Goal: Task Accomplishment & Management: Use online tool/utility

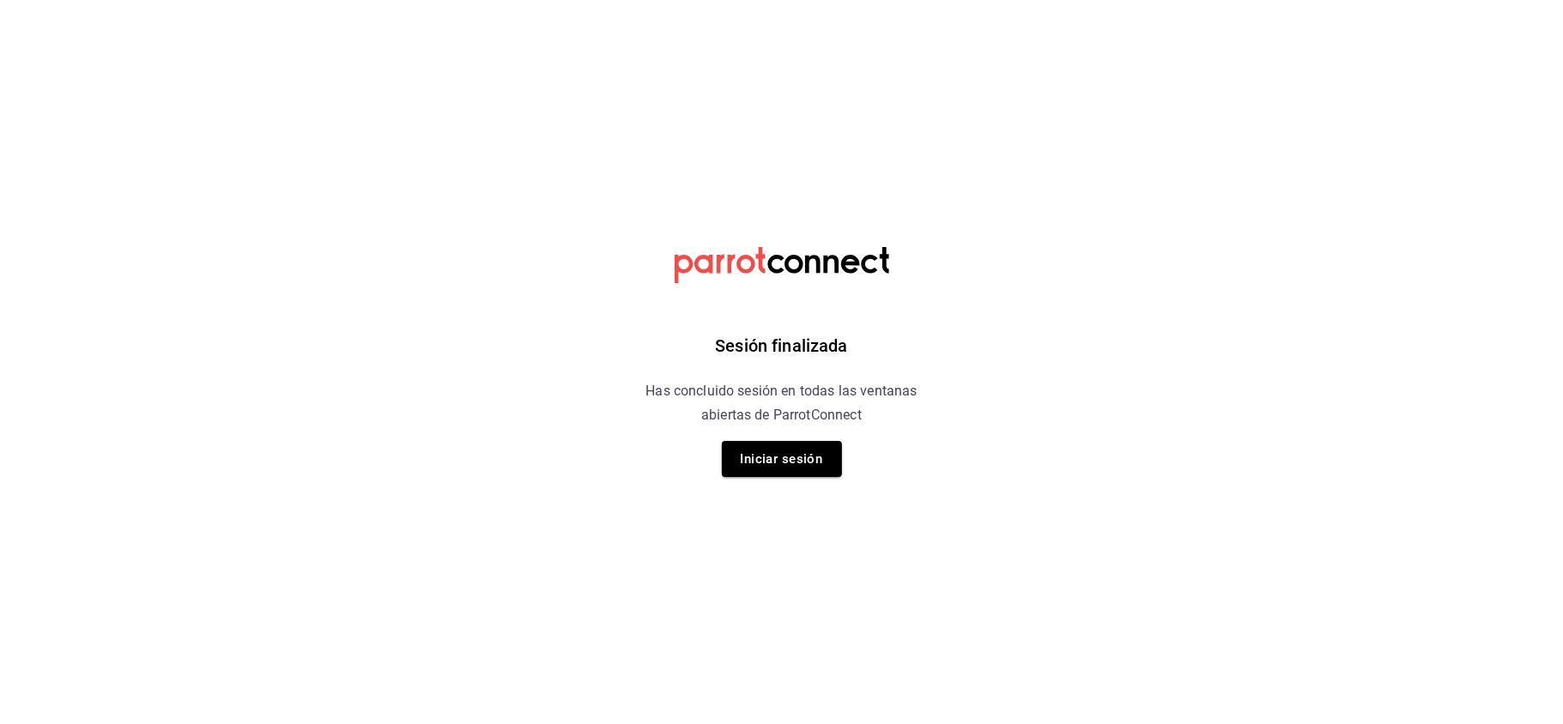
click at [763, 482] on div "Sesión finalizada Has concluido sesión en todas las ventanas abiertas de Parrot…" at bounding box center [781, 362] width 433 height 724
click at [772, 481] on div "Sesión finalizada Has concluido sesión en todas las ventanas abiertas de Parrot…" at bounding box center [781, 362] width 433 height 724
click at [787, 469] on button "Iniciar sesión" at bounding box center [782, 459] width 120 height 36
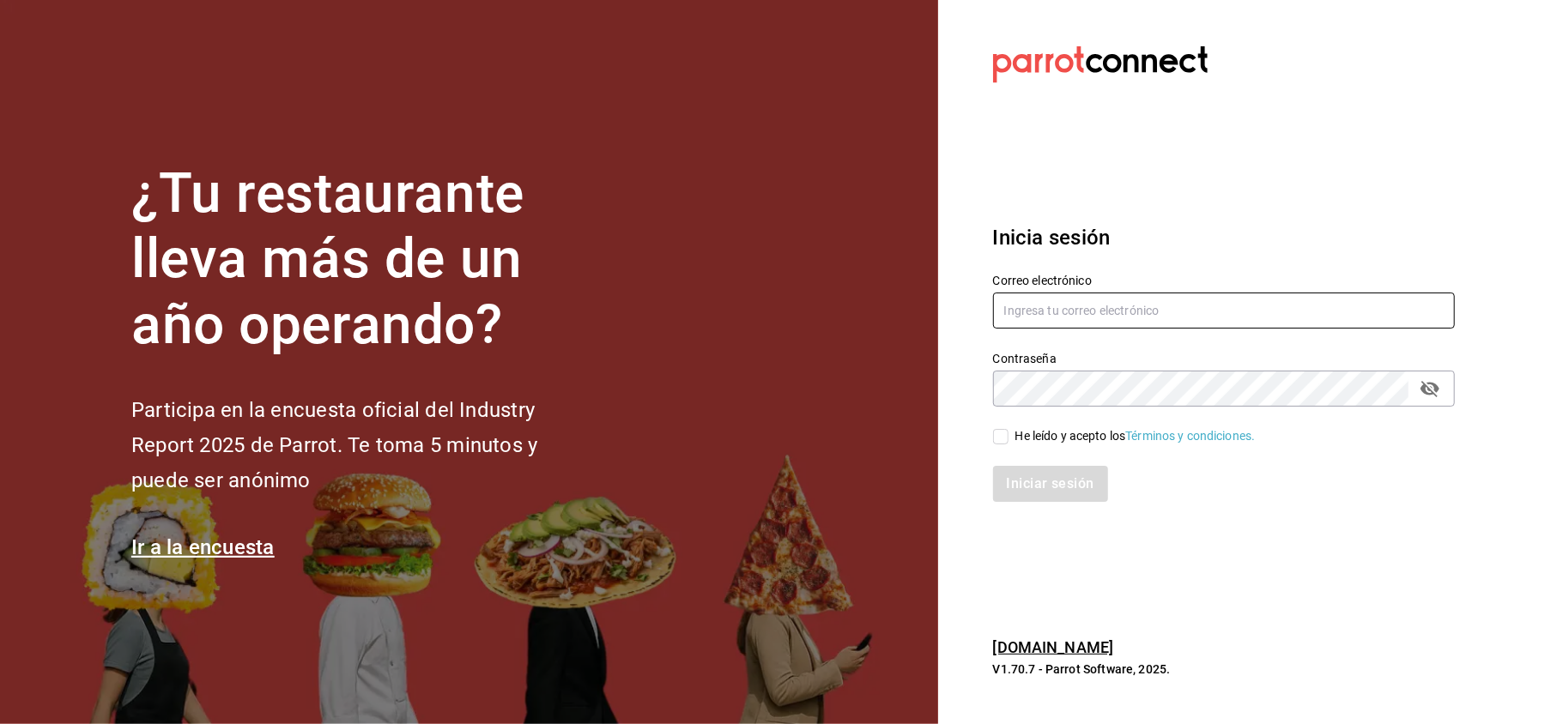
type input "[EMAIL_ADDRESS][DOMAIN_NAME]"
click at [1009, 417] on div "He leído y acepto los Términos y condiciones." at bounding box center [1213, 426] width 482 height 39
click at [1004, 443] on input "He leído y acepto los Términos y condiciones." at bounding box center [1000, 436] width 15 height 15
checkbox input "true"
click at [1031, 498] on button "Iniciar sesión" at bounding box center [1051, 484] width 117 height 36
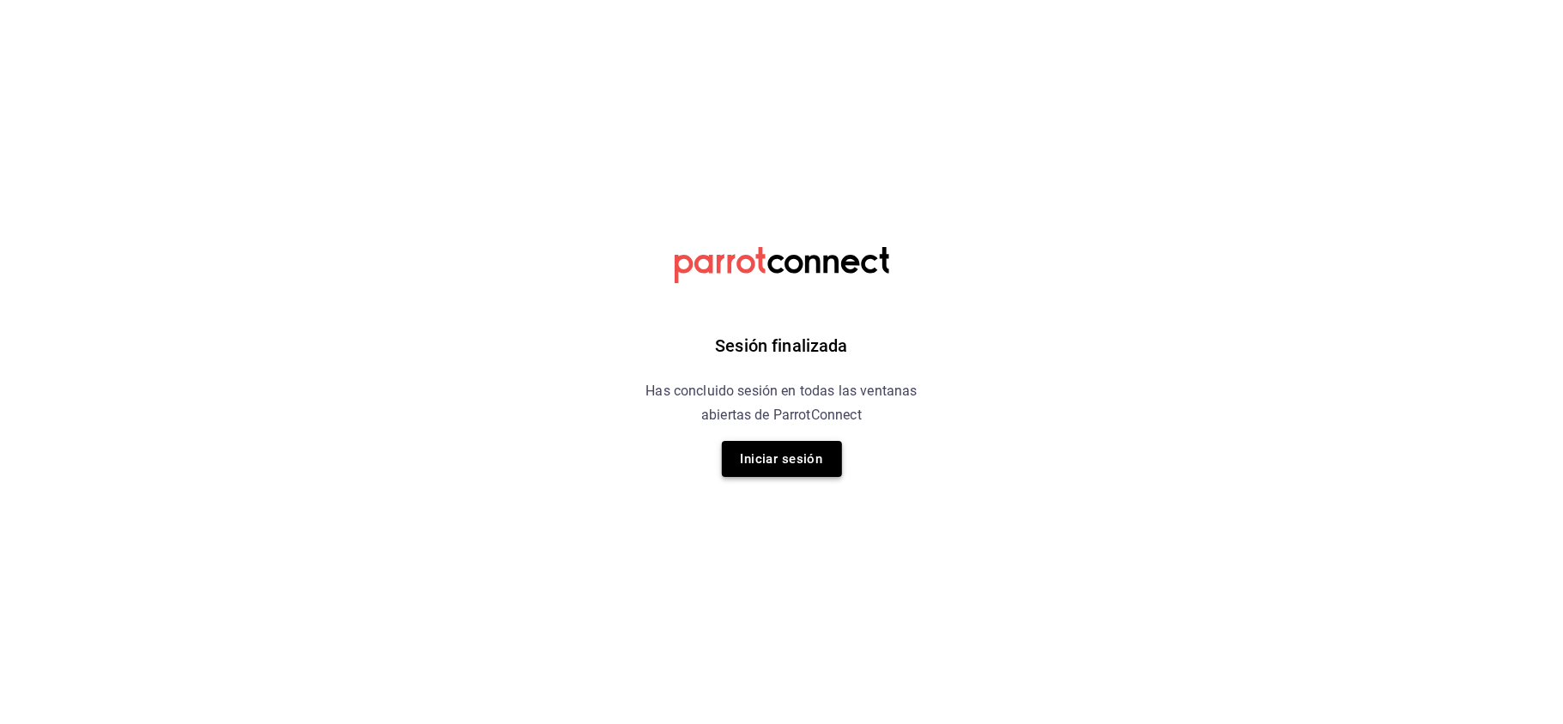
click at [821, 456] on button "Iniciar sesión" at bounding box center [782, 459] width 120 height 36
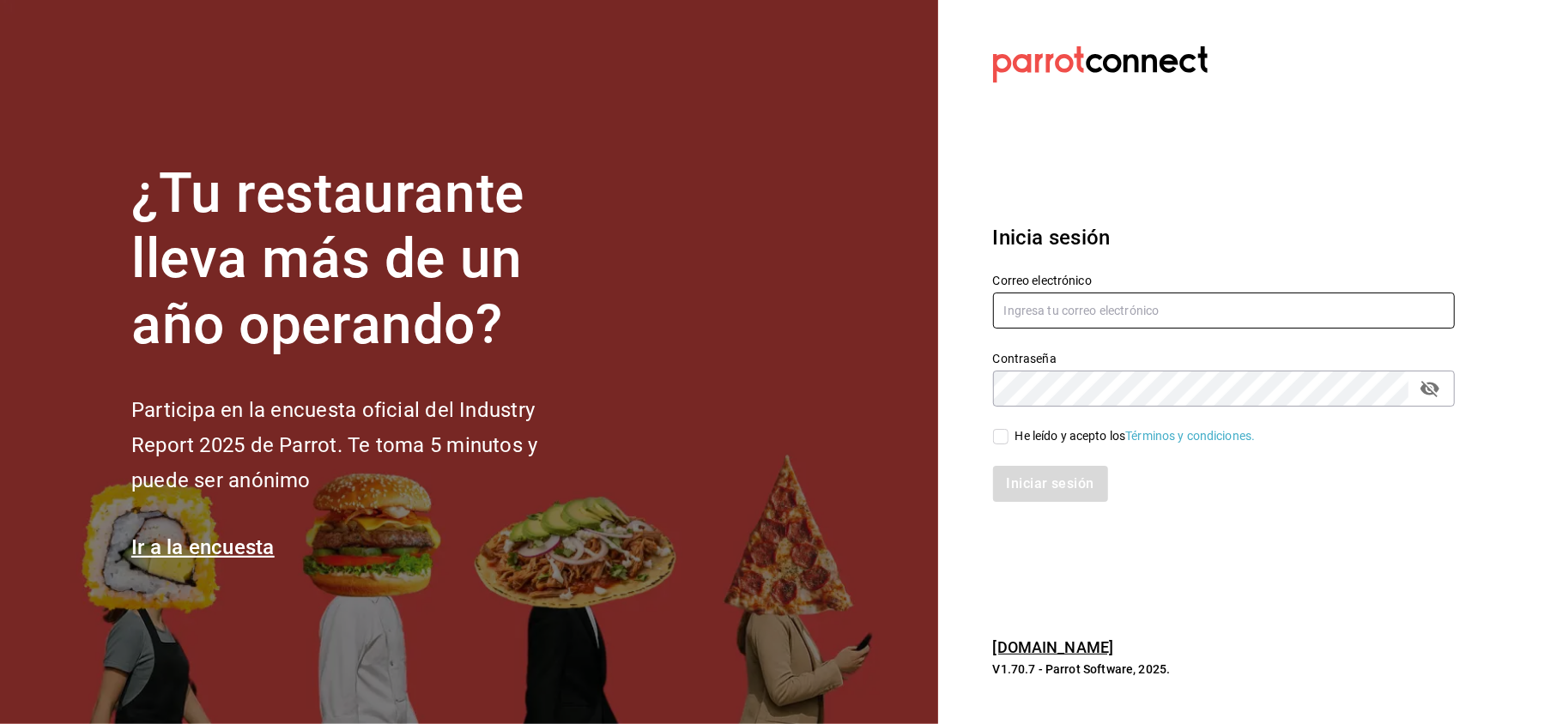
type input "[EMAIL_ADDRESS][DOMAIN_NAME]"
click at [1040, 437] on div "He leído y acepto los Términos y condiciones." at bounding box center [1135, 436] width 240 height 18
click at [1008, 437] on input "He leído y acepto los Términos y condiciones." at bounding box center [1000, 436] width 15 height 15
checkbox input "true"
click at [1033, 501] on button "Iniciar sesión" at bounding box center [1051, 484] width 117 height 36
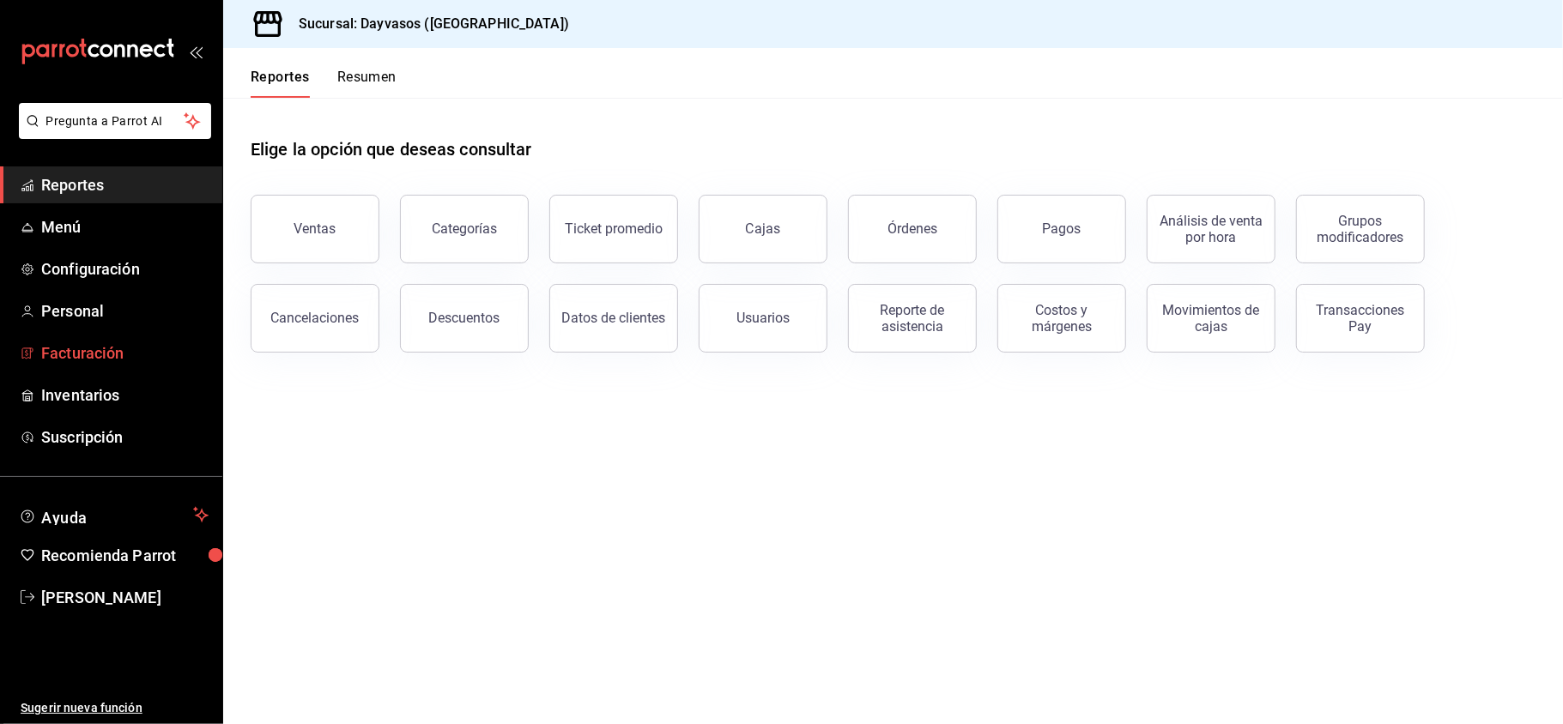
click at [162, 360] on span "Facturación" at bounding box center [124, 353] width 167 height 23
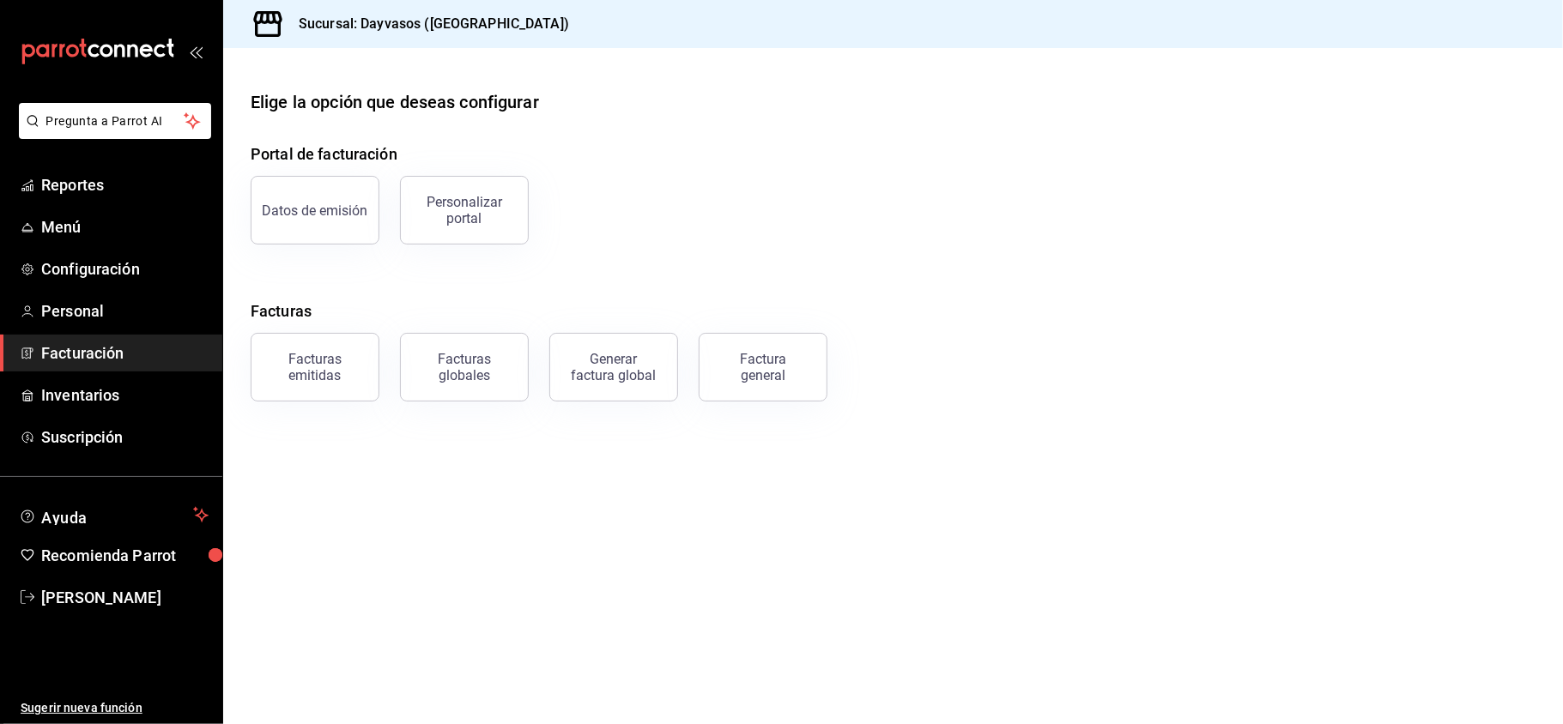
click at [162, 360] on span "Facturación" at bounding box center [124, 353] width 167 height 23
drag, startPoint x: 324, startPoint y: 439, endPoint x: 460, endPoint y: 376, distance: 149.7
click at [460, 376] on main "Elige la opción que deseas configurar Portal de facturación Datos de emisión Pe…" at bounding box center [892, 386] width 1339 height 676
click at [591, 361] on div "Generar factura global" at bounding box center [614, 367] width 86 height 33
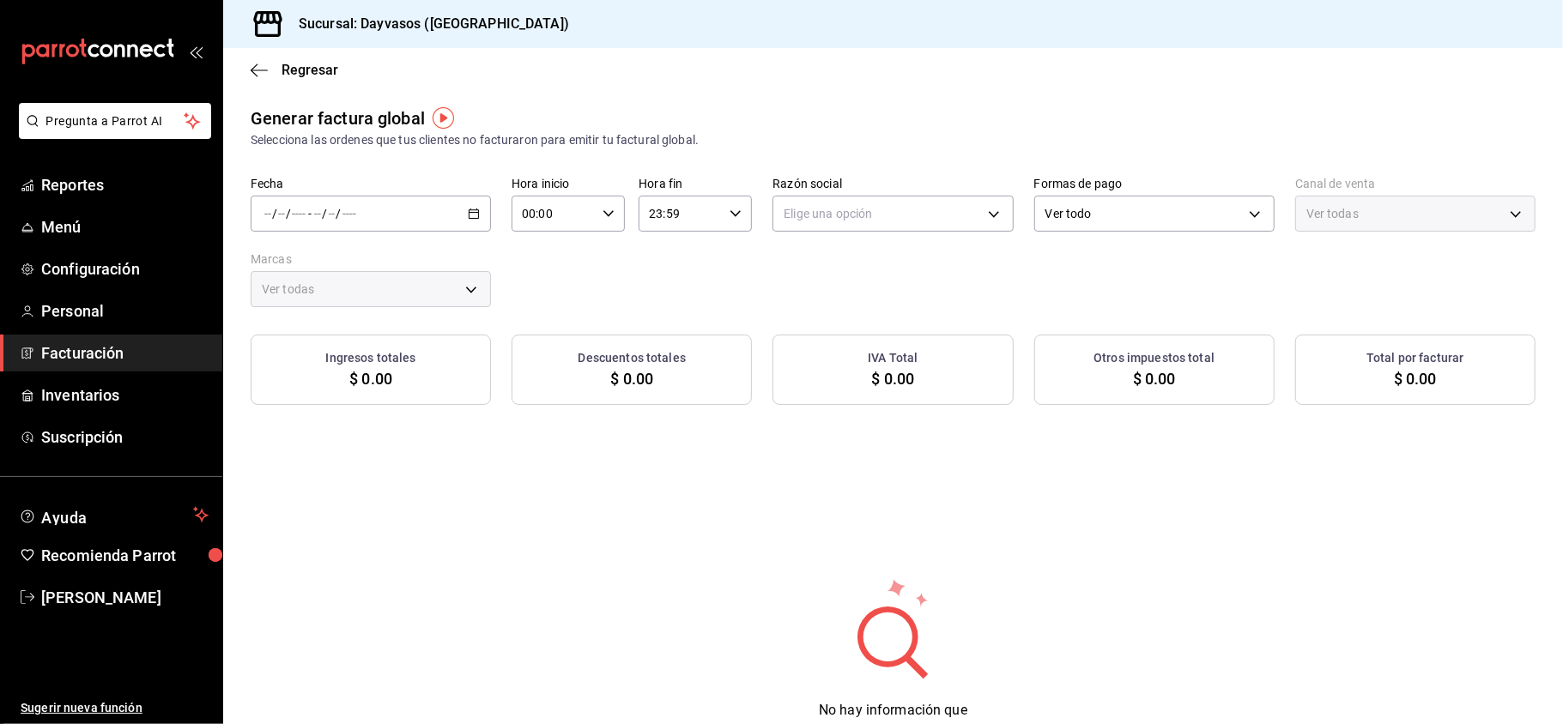
type input "PARROT,UBER_EATS,RAPPI,DIDI_FOOD,ONLINE"
click at [468, 208] on icon "button" at bounding box center [474, 214] width 12 height 12
click at [351, 251] on li "Rango de fechas" at bounding box center [331, 265] width 160 height 39
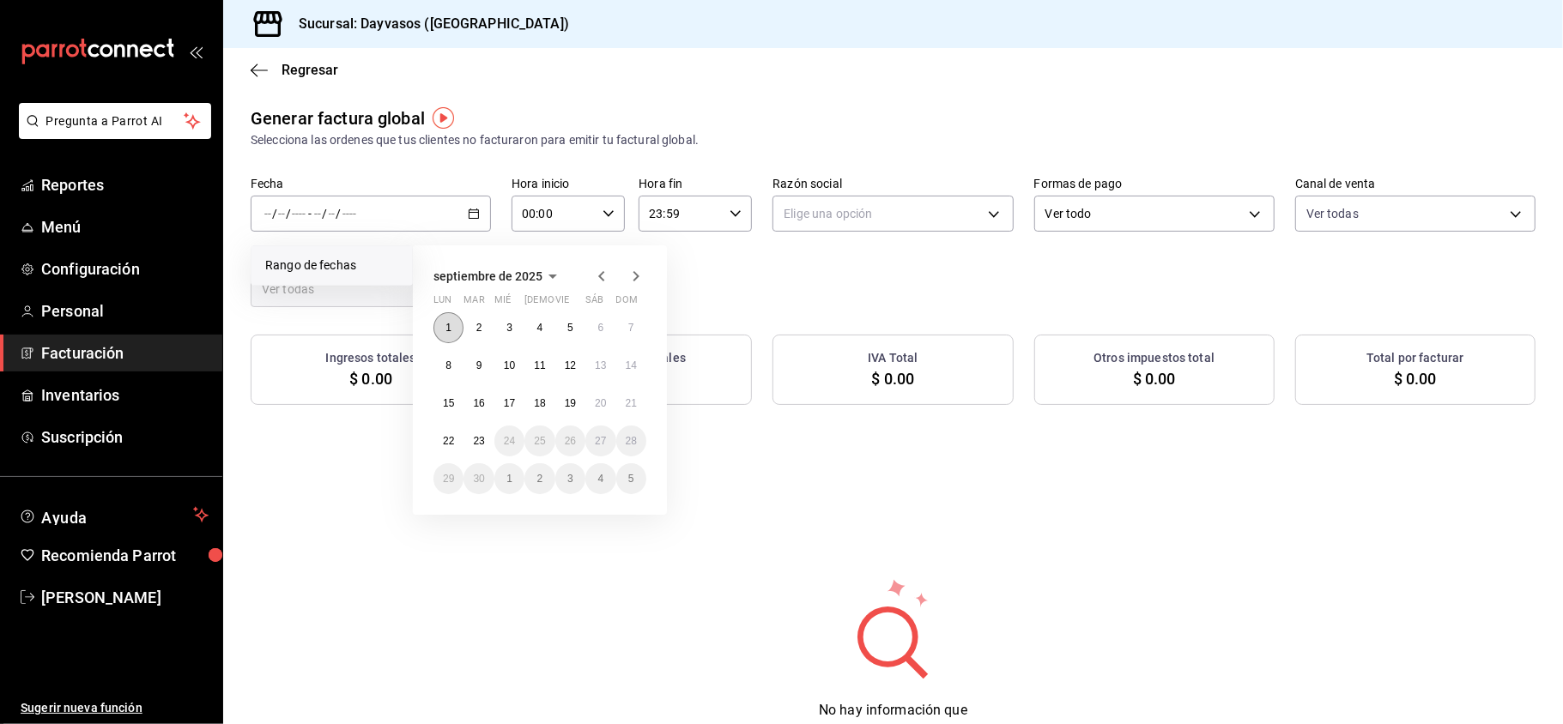
click at [441, 335] on button "1" at bounding box center [448, 327] width 30 height 31
click at [626, 320] on button "7" at bounding box center [631, 327] width 30 height 31
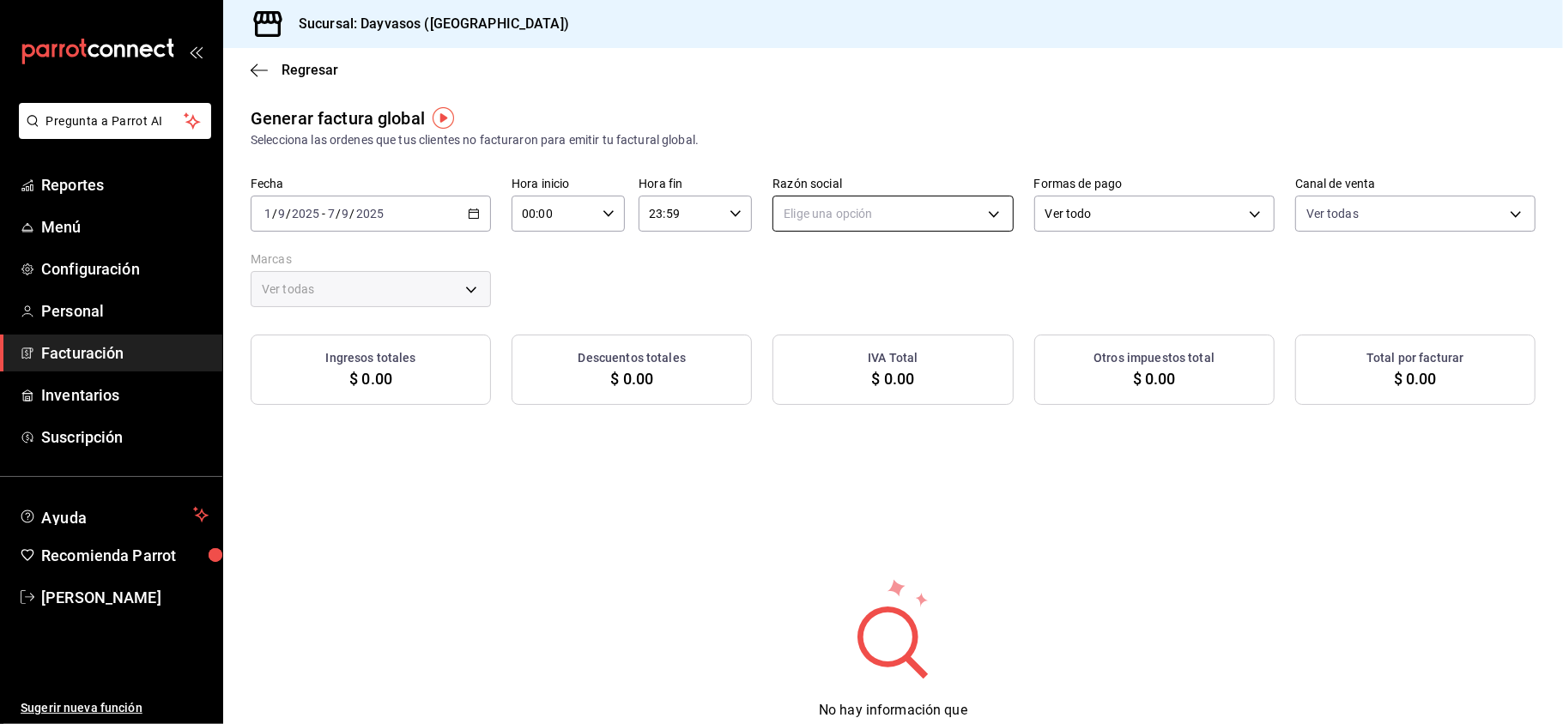
click at [867, 204] on body "Pregunta a Parrot AI Reportes Menú Configuración Personal Facturación Inventari…" at bounding box center [781, 362] width 1563 height 724
click at [848, 306] on li "RAFAEL QUINTANAR CARDENAS" at bounding box center [884, 301] width 235 height 32
type input "9f4e9c56-6cc4-4943-b83e-737624e5187f"
type input "9712e7d5-7633-4eee-9c09-fccef5b7d44a"
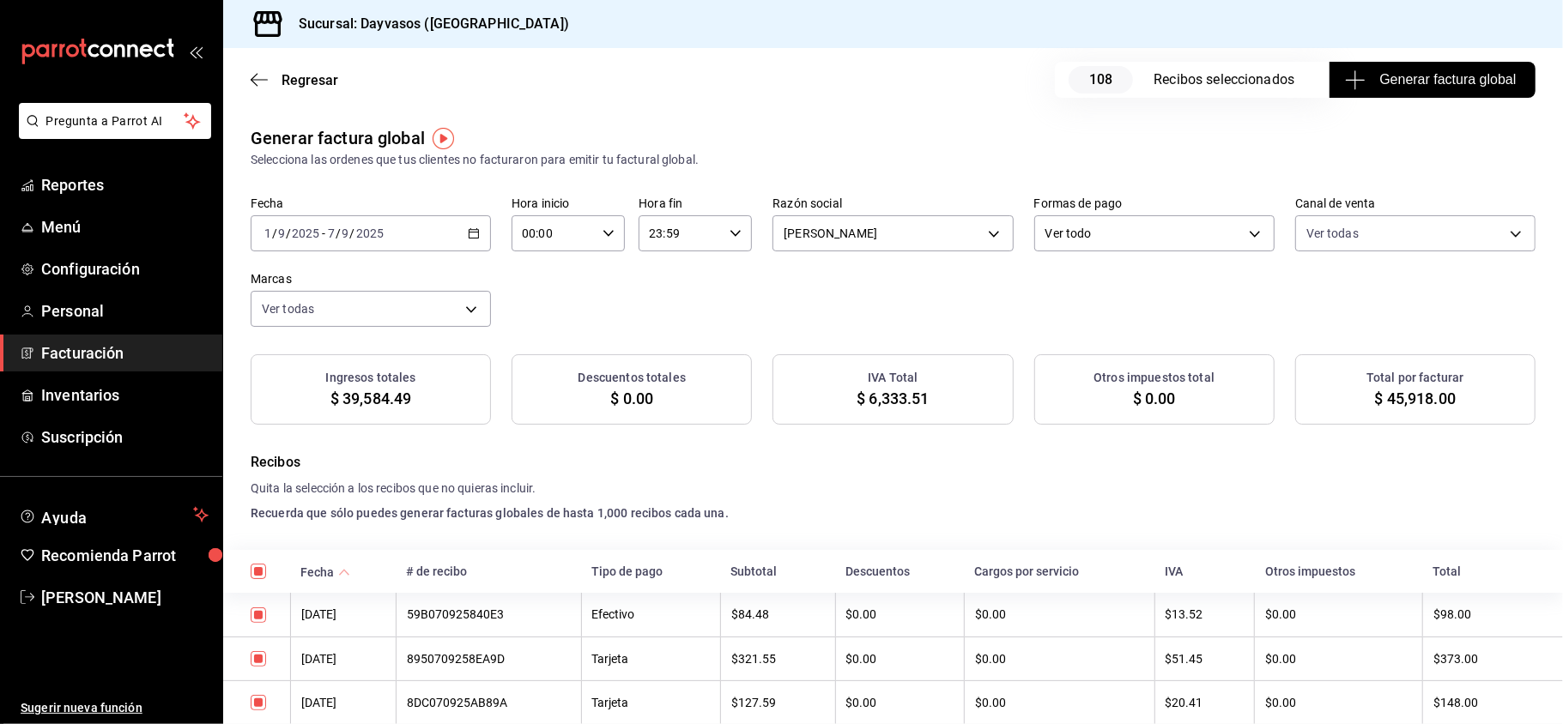
click at [1186, 201] on label "Formas de pago" at bounding box center [1154, 204] width 240 height 12
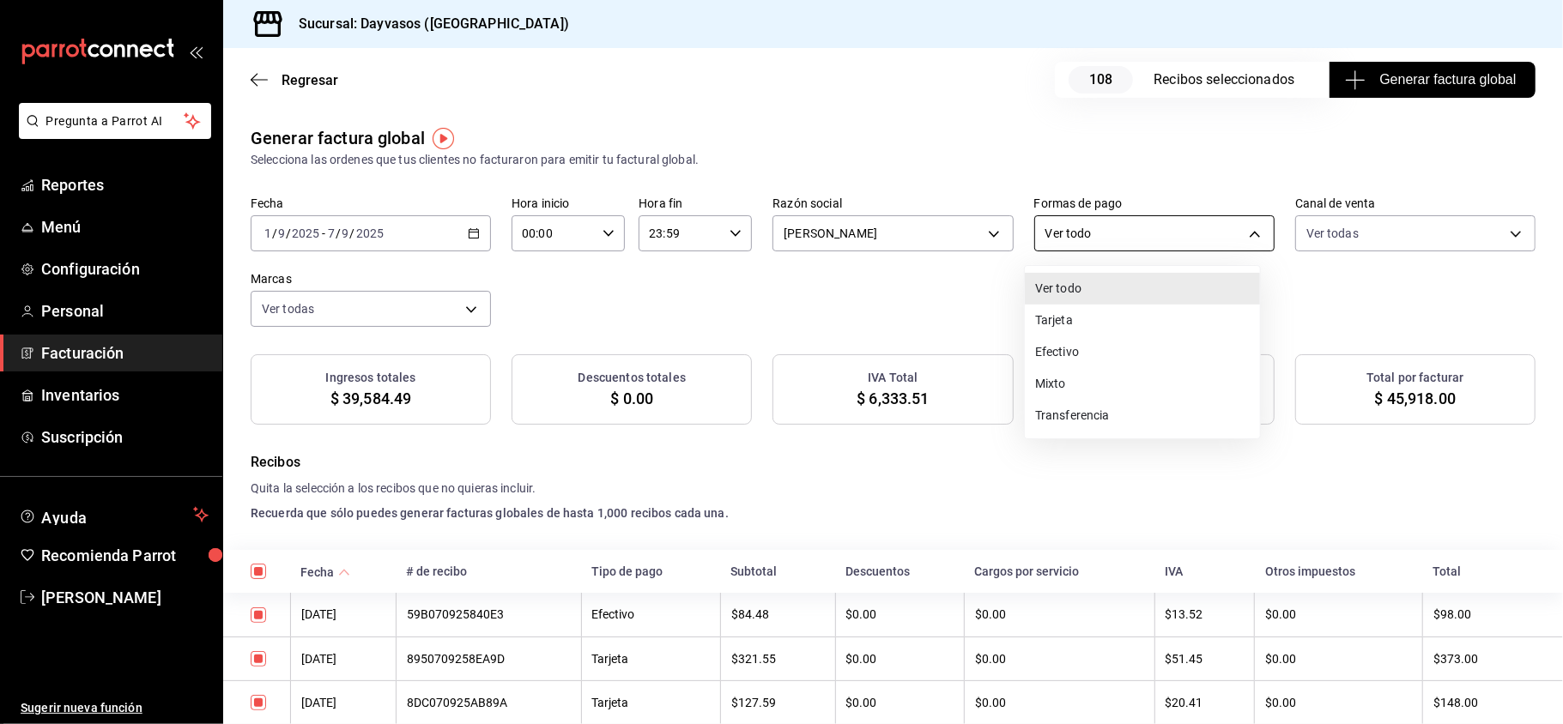
click at [1168, 225] on body "Pregunta a Parrot AI Reportes Menú Configuración Personal Facturación Inventari…" at bounding box center [781, 362] width 1563 height 724
click at [1363, 303] on div at bounding box center [781, 362] width 1563 height 724
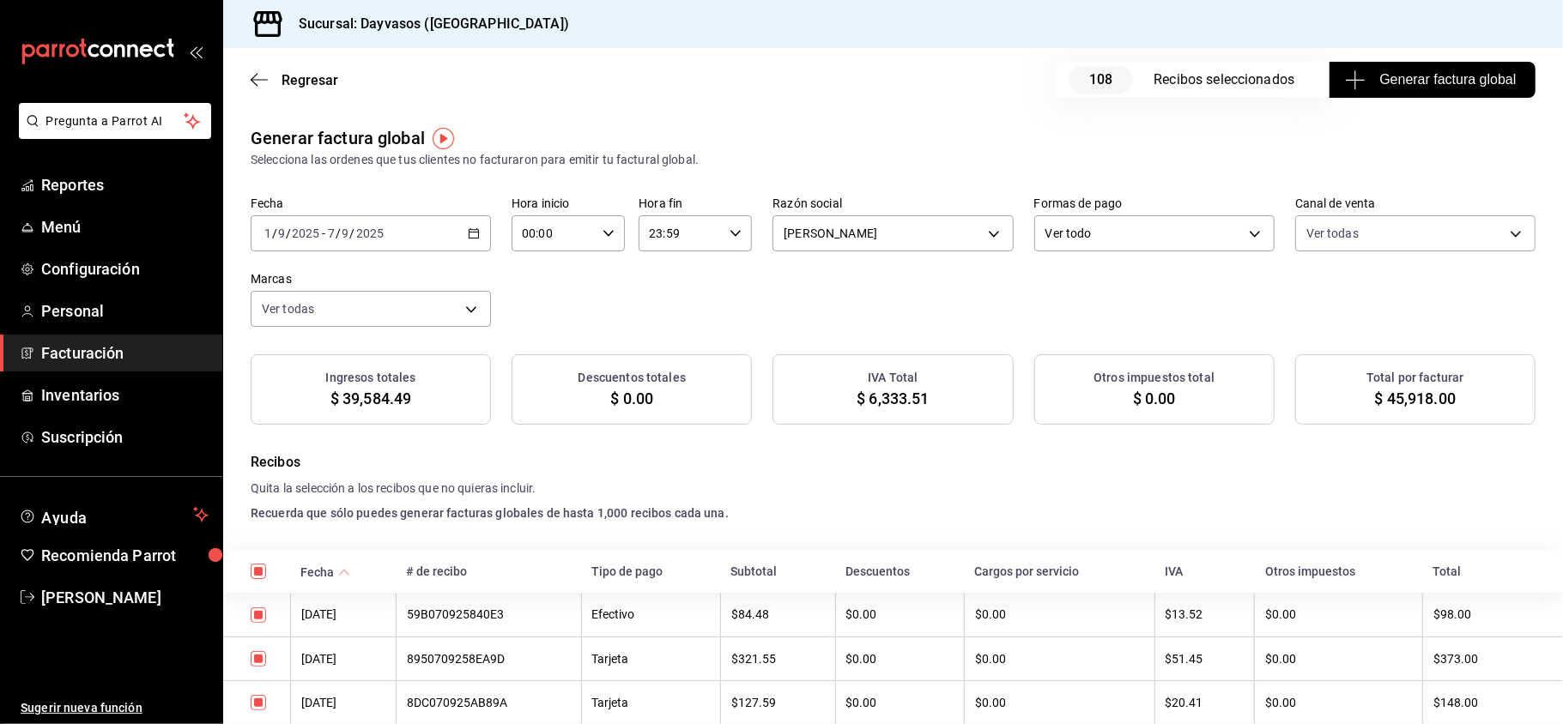
click at [472, 231] on icon "button" at bounding box center [474, 233] width 12 height 12
click at [757, 333] on div "Generar factura global Selecciona las ordenes que tus clientes no facturaron pa…" at bounding box center [892, 274] width 1339 height 299
click at [571, 135] on div "Generar factura global Selecciona las ordenes que tus clientes no facturaron pa…" at bounding box center [893, 147] width 1285 height 44
click at [475, 385] on div "Ingresos totales" at bounding box center [370, 378] width 225 height 18
click at [124, 183] on span "Reportes" at bounding box center [124, 184] width 167 height 23
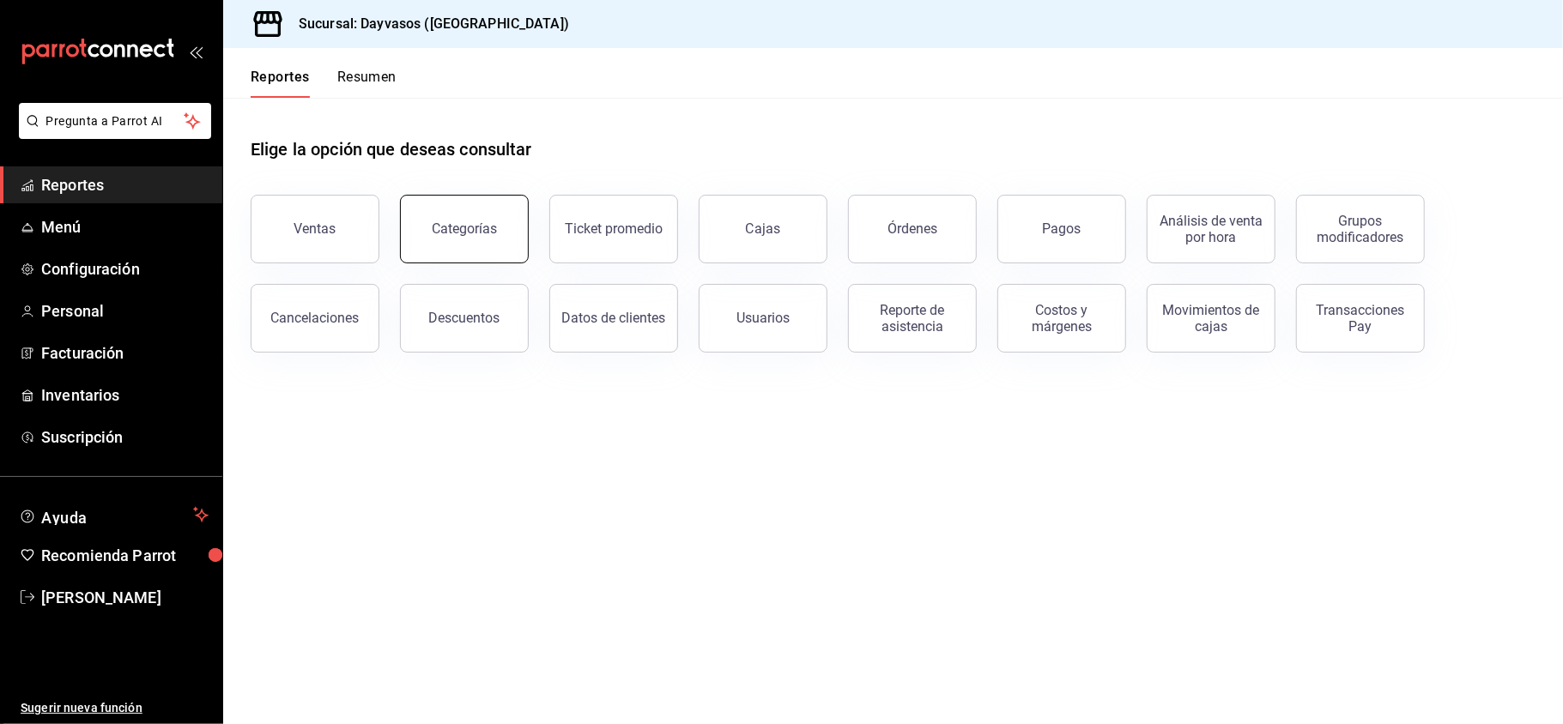
click at [400, 234] on div "Categorías" at bounding box center [453, 218] width 149 height 89
click at [336, 238] on button "Ventas" at bounding box center [315, 229] width 129 height 69
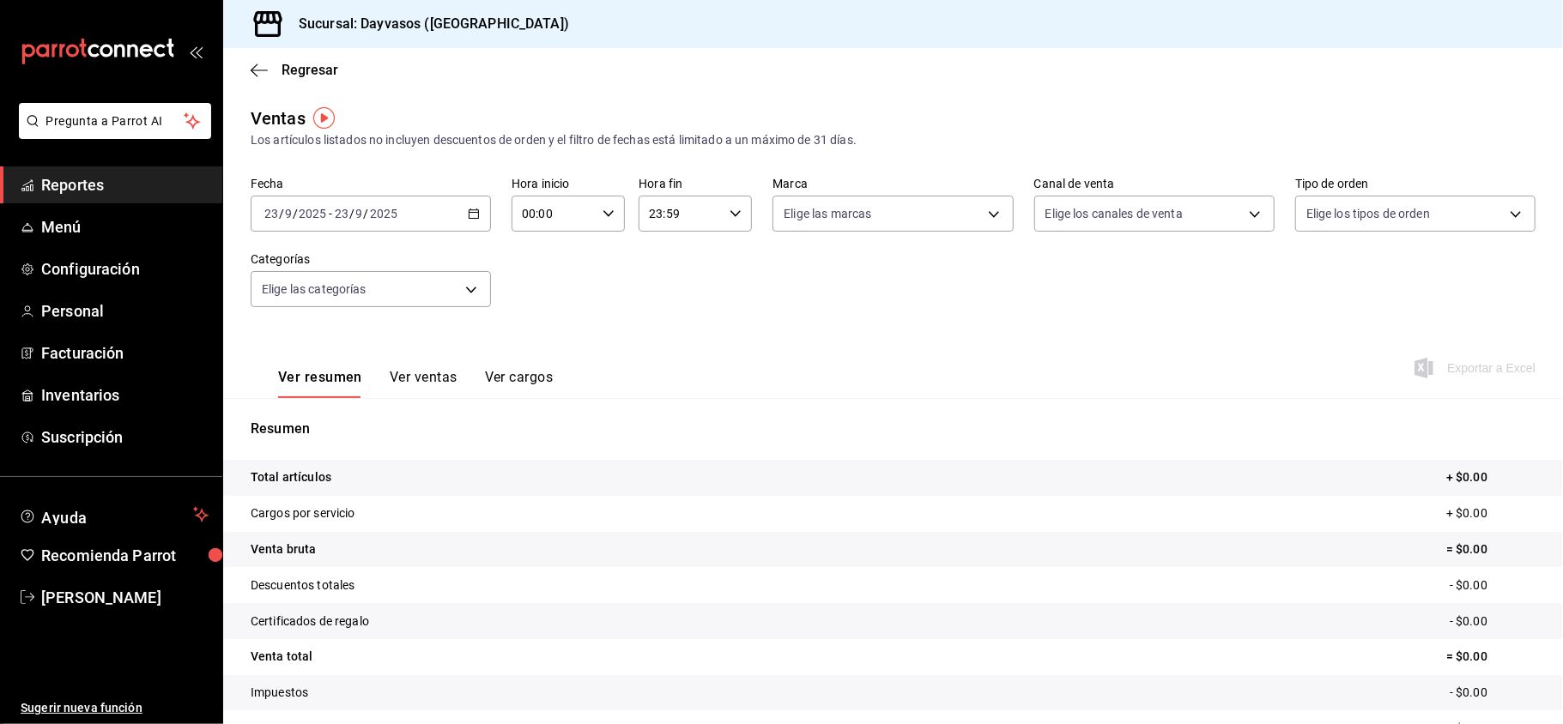
click at [475, 208] on icon "button" at bounding box center [474, 214] width 12 height 12
click at [334, 417] on span "Rango de fechas" at bounding box center [331, 420] width 133 height 18
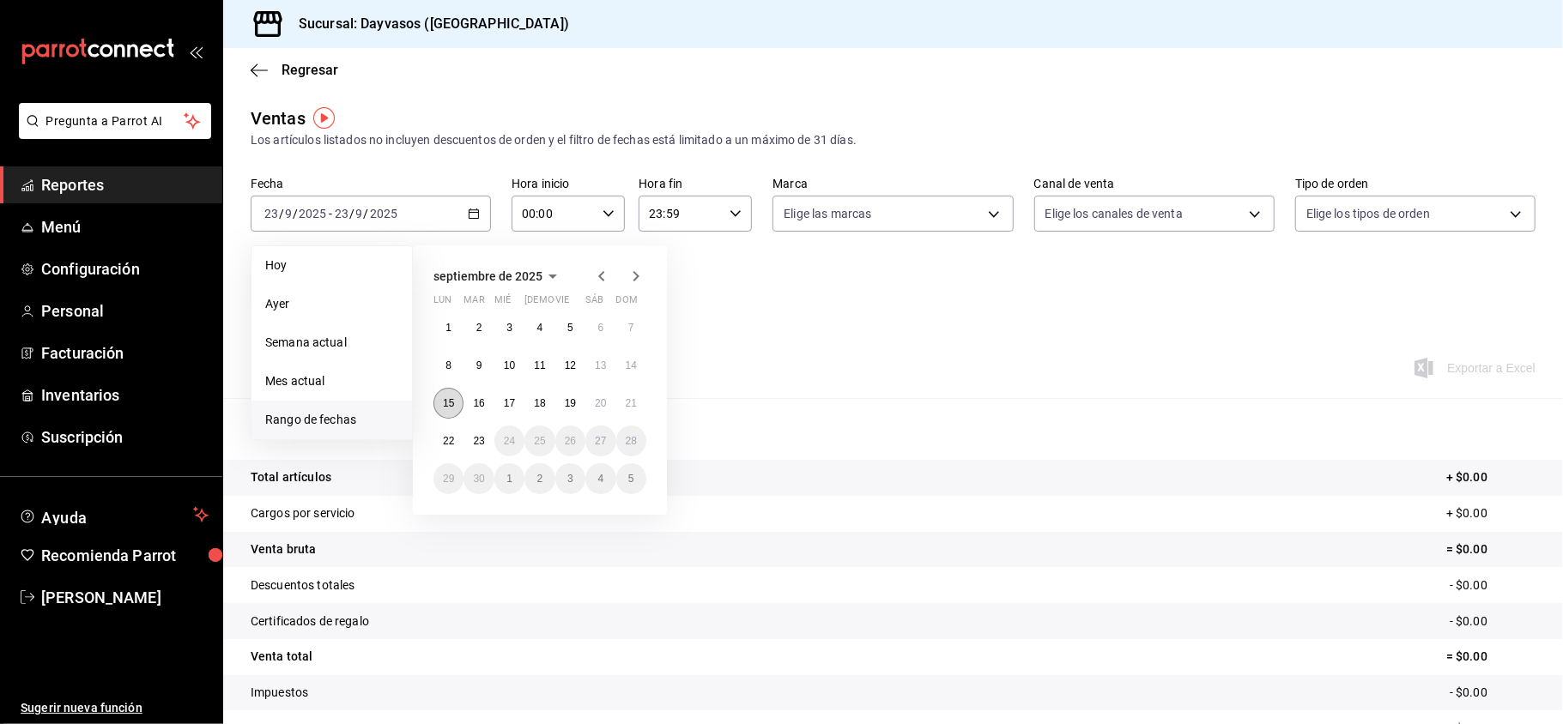
click at [446, 408] on abbr "15" at bounding box center [448, 403] width 11 height 12
click at [443, 444] on abbr "22" at bounding box center [448, 441] width 11 height 12
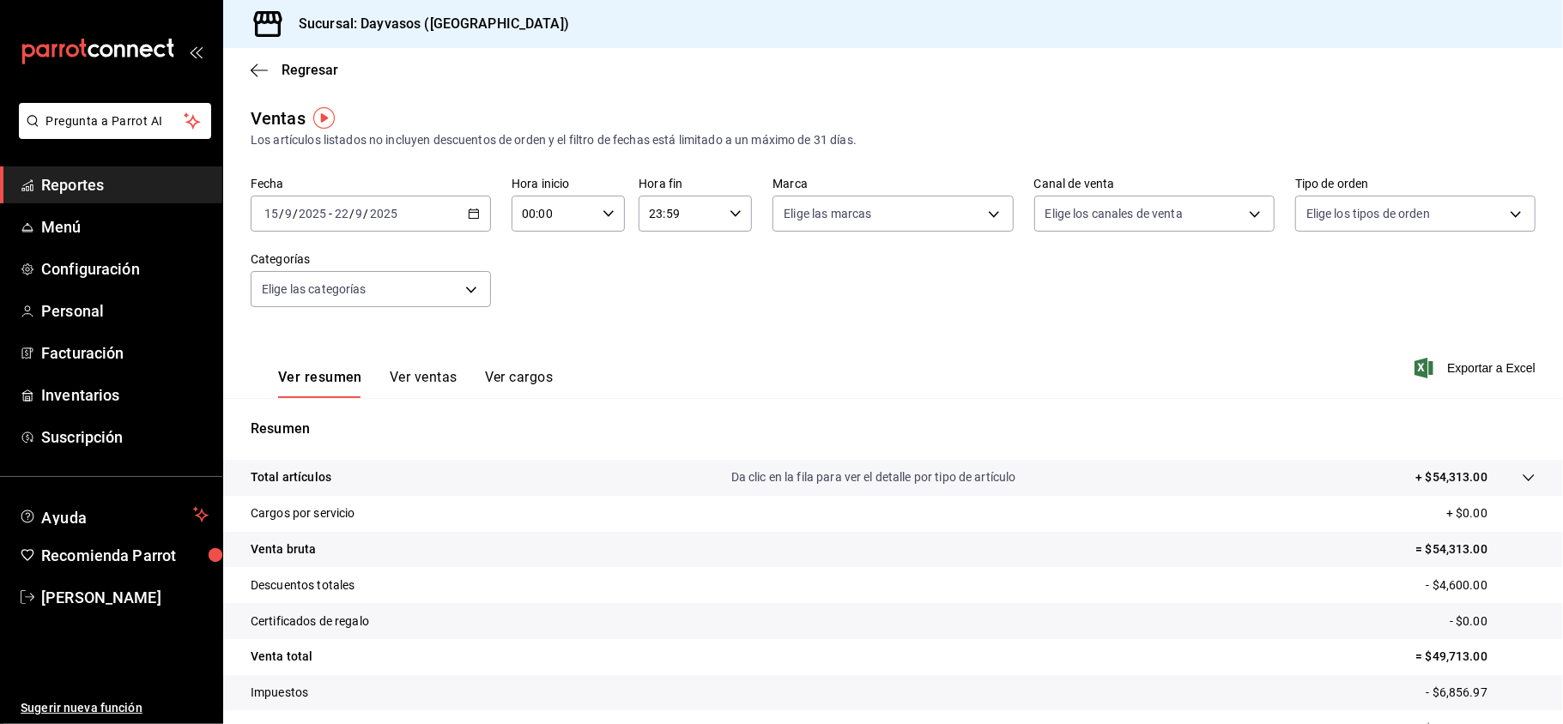
click at [399, 375] on button "Ver ventas" at bounding box center [424, 383] width 68 height 29
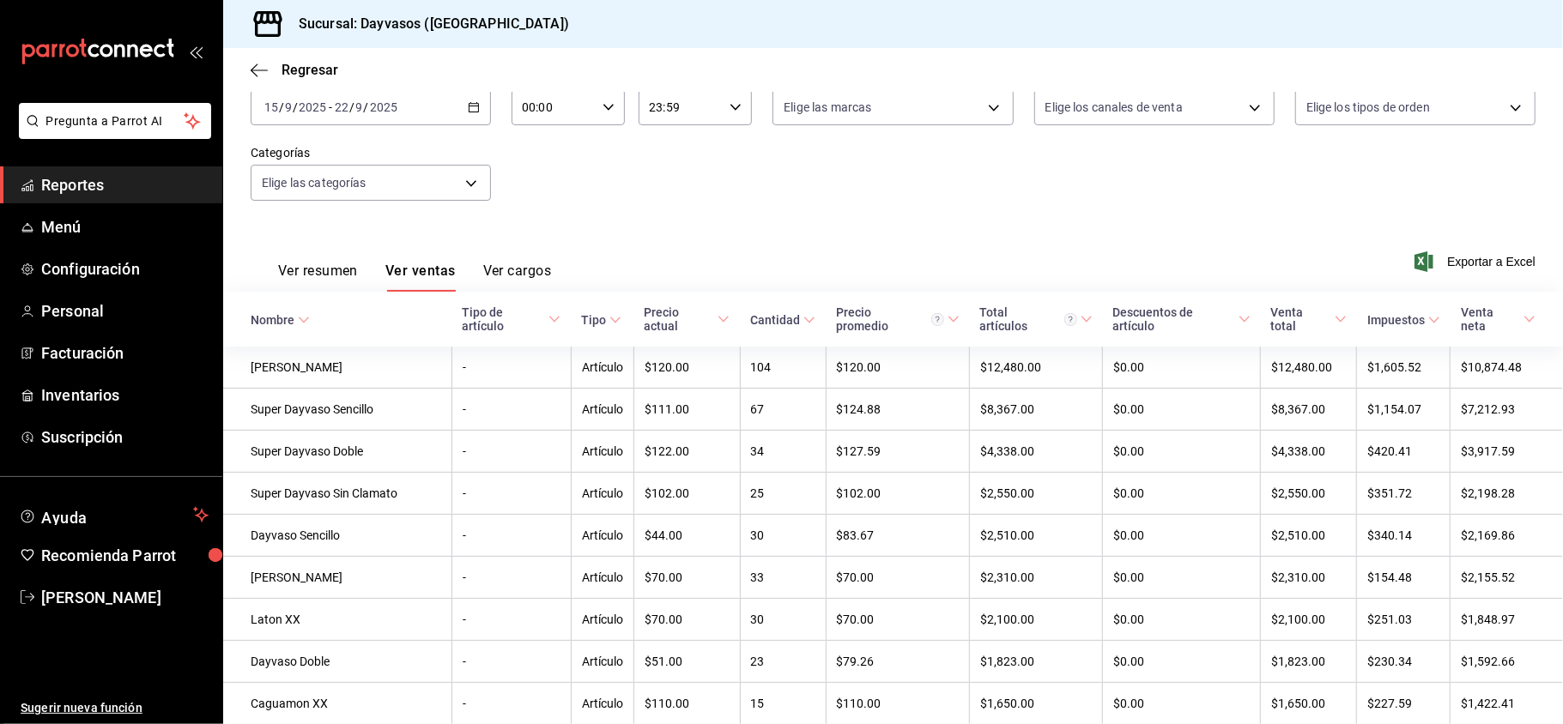
scroll to position [91, 0]
